Goal: Navigation & Orientation: Find specific page/section

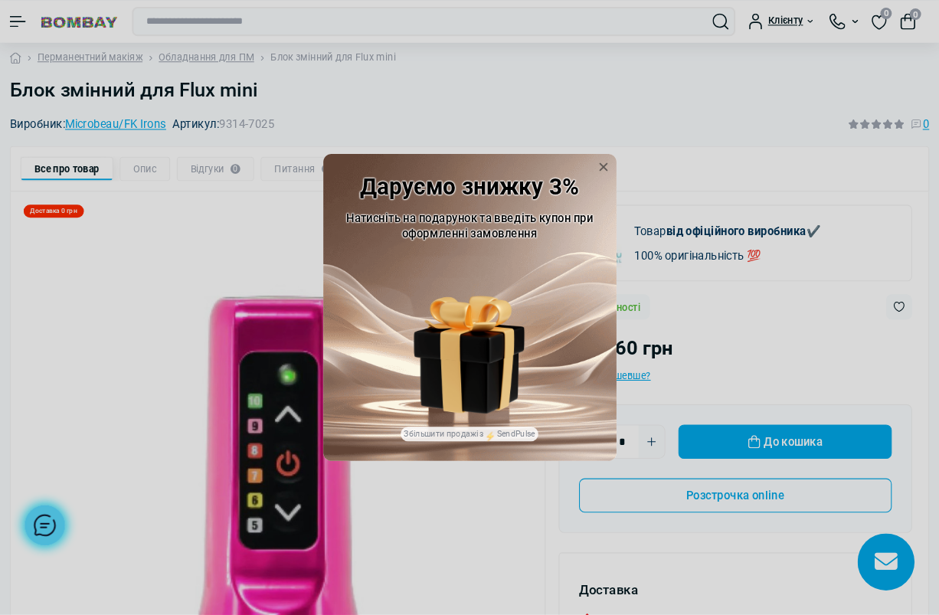
scroll to position [11, 0]
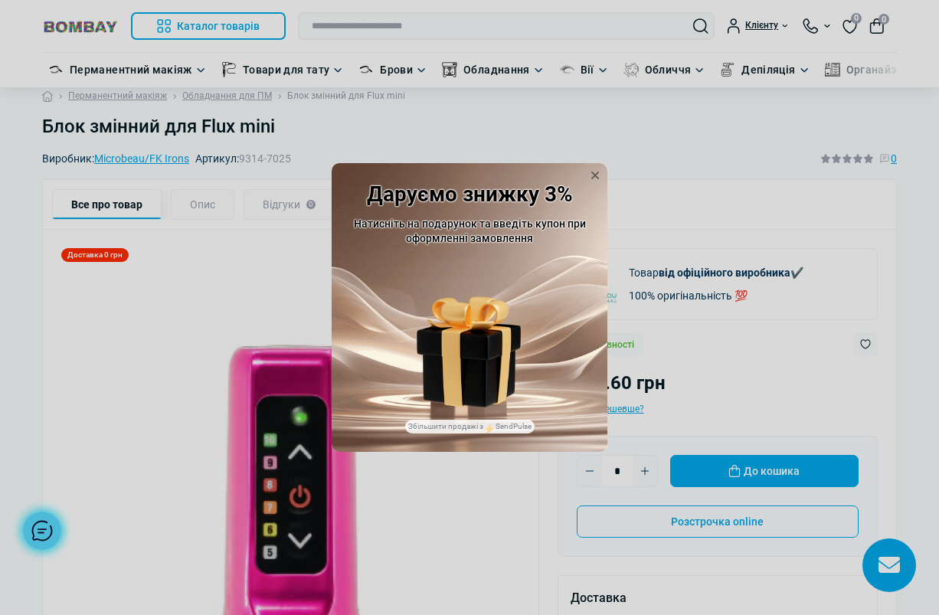
click at [598, 179] on icon at bounding box center [595, 176] width 8 height 8
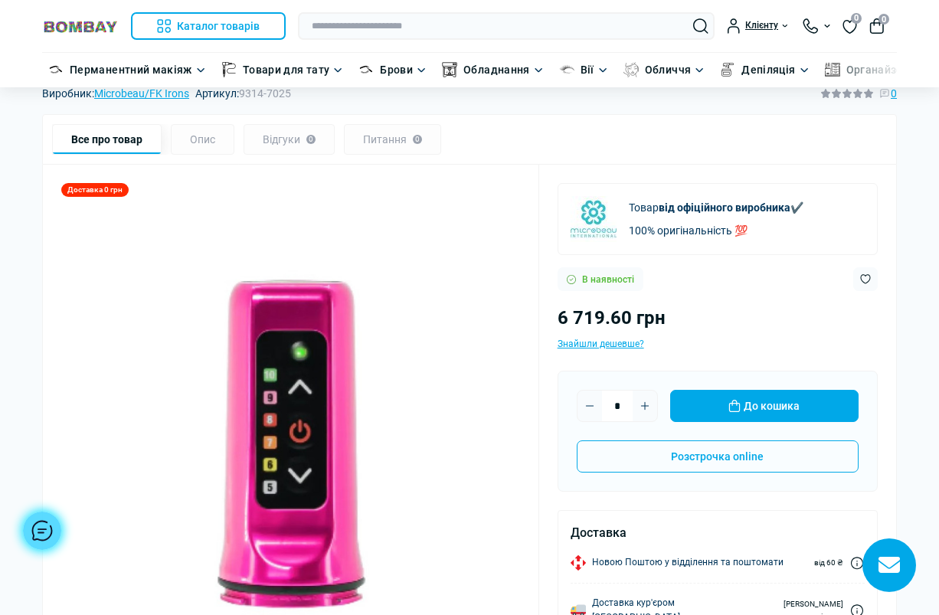
scroll to position [0, 0]
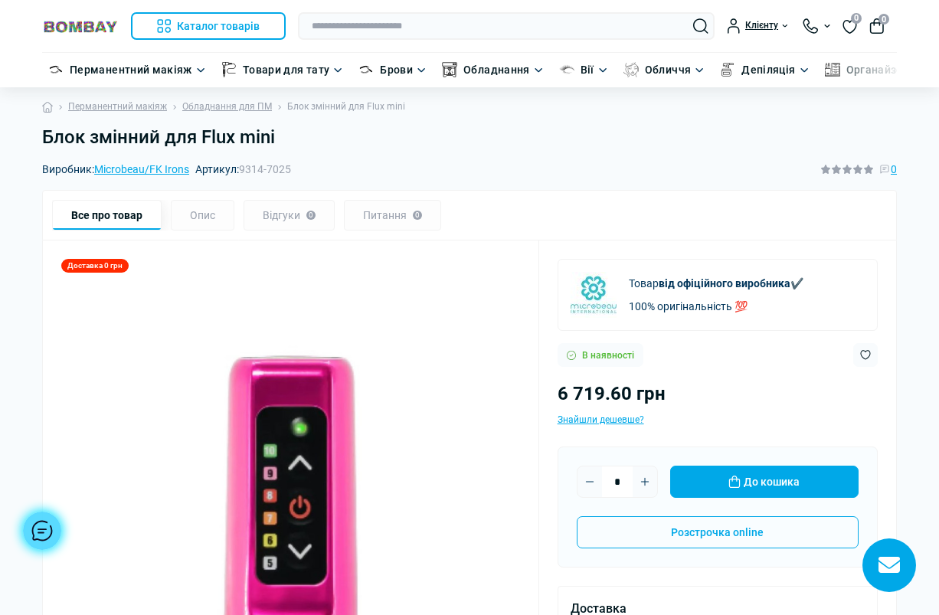
click at [134, 172] on link "Microbeau/FK Irons" at bounding box center [141, 169] width 95 height 12
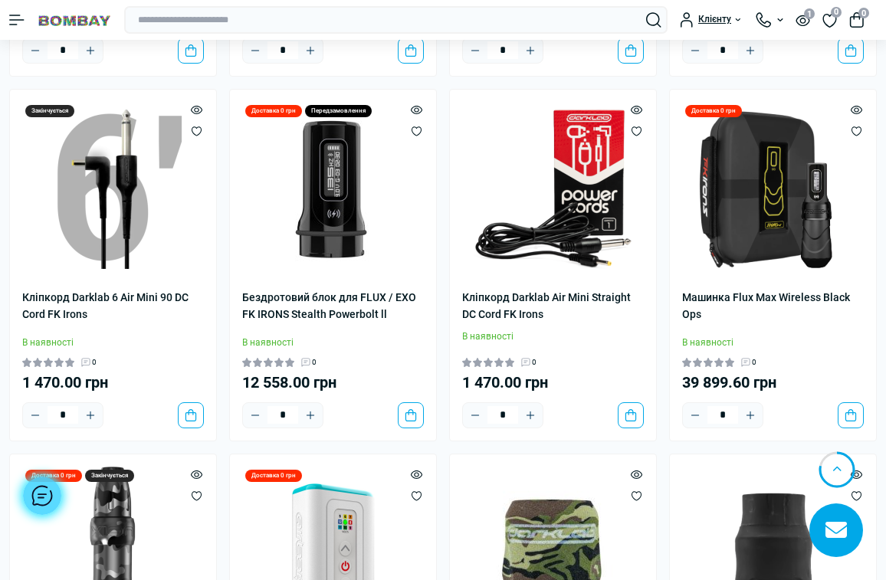
scroll to position [2710, 0]
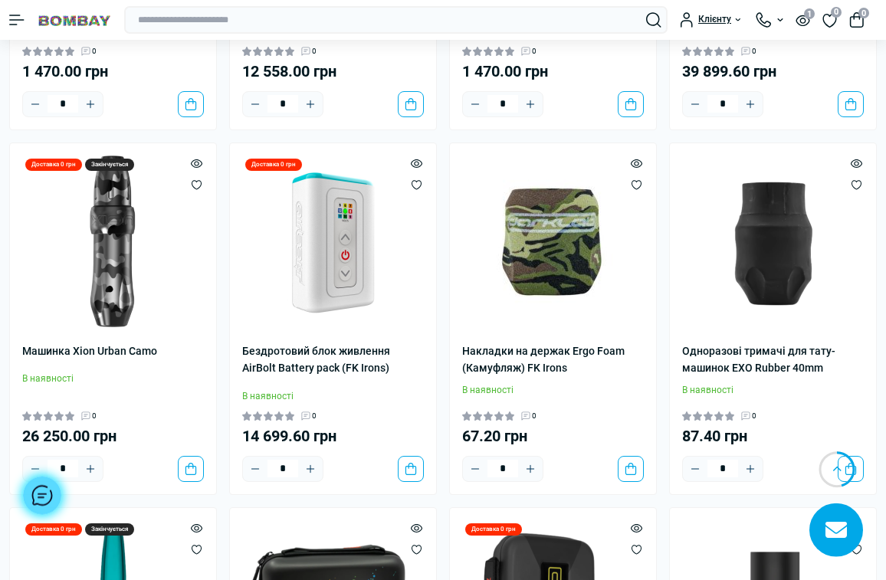
scroll to position [3005, 0]
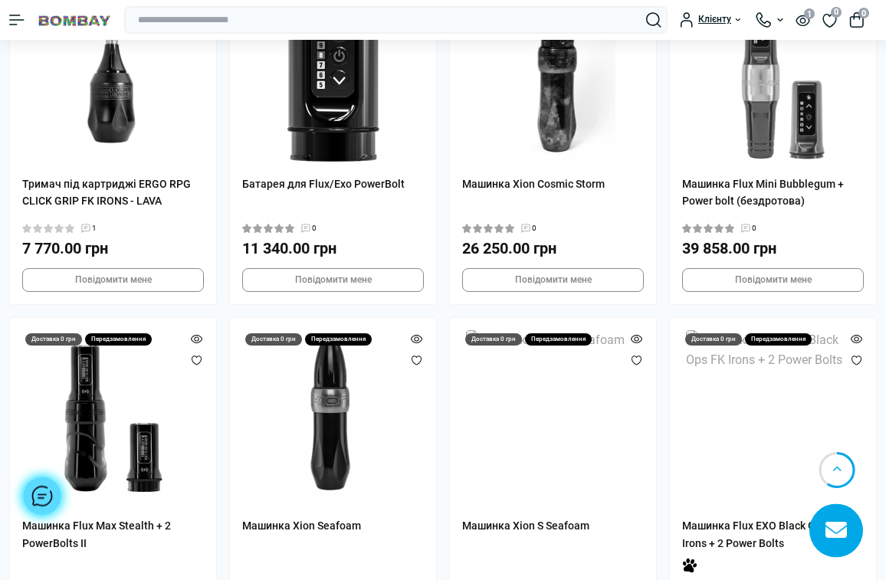
scroll to position [5731, 0]
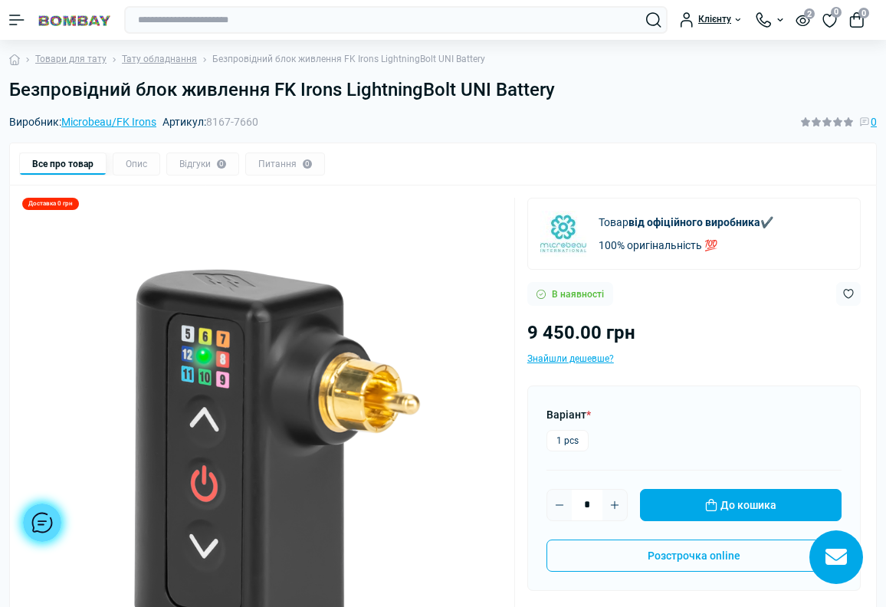
click at [417, 86] on h1 "Безпровідний блок живлення FK Irons LightningBolt UNI Battery" at bounding box center [442, 90] width 867 height 22
click at [435, 94] on h1 "Безпровідний блок живлення FK Irons LightningBolt UNI Battery" at bounding box center [442, 90] width 867 height 22
click at [348, 62] on li "Безпровідний блок живлення FK Irons LightningBolt UNI Battery" at bounding box center [341, 59] width 288 height 15
click at [372, 57] on li "Безпровідний блок живлення FK Irons LightningBolt UNI Battery" at bounding box center [341, 59] width 288 height 15
